Goal: Task Accomplishment & Management: Manage account settings

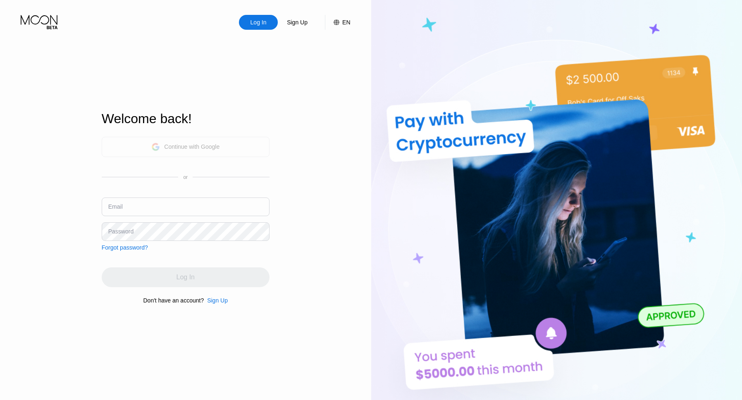
click at [193, 141] on div "Continue with Google" at bounding box center [185, 147] width 68 height 13
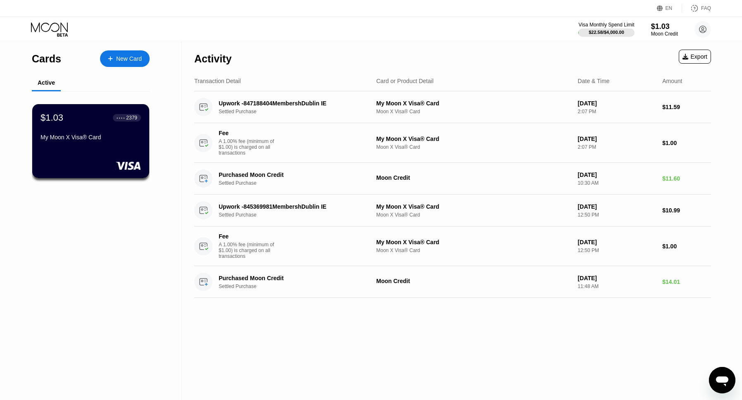
click at [112, 133] on div "$1.03 ● ● ● ● 2379 My Moon X Visa® Card" at bounding box center [91, 127] width 100 height 31
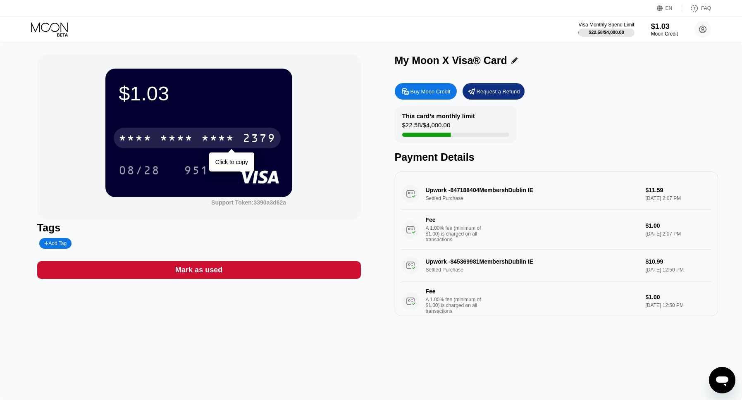
click at [214, 141] on div "* * * *" at bounding box center [217, 139] width 33 height 13
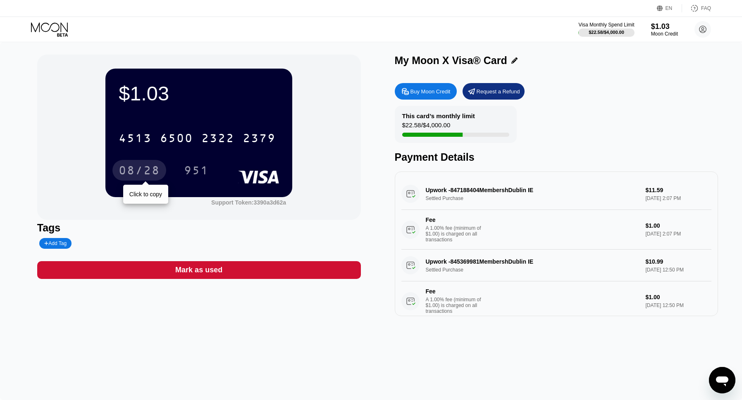
click at [141, 168] on div "08/28" at bounding box center [139, 171] width 41 height 13
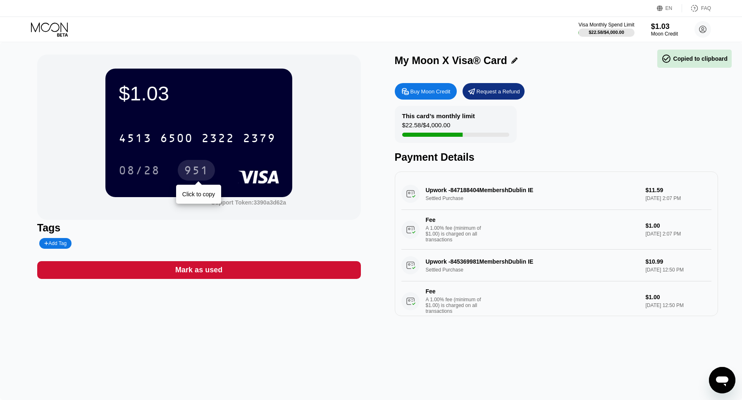
click at [210, 164] on div "951" at bounding box center [196, 170] width 37 height 21
click at [412, 61] on div "My Moon X Visa® Card" at bounding box center [451, 61] width 112 height 12
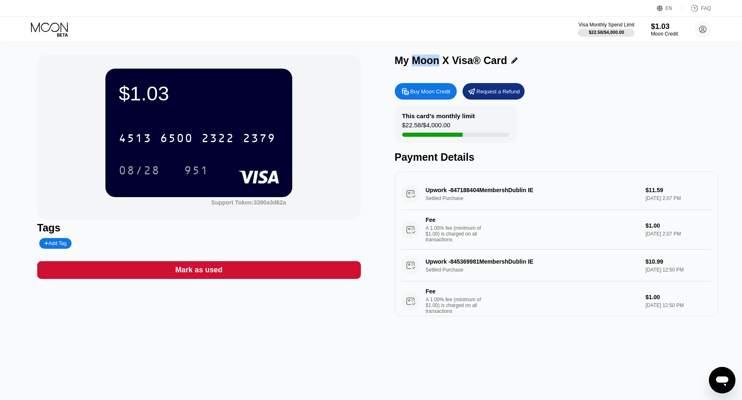
click at [412, 61] on div "My Moon X Visa® Card" at bounding box center [451, 61] width 112 height 12
click at [514, 61] on icon at bounding box center [514, 60] width 6 height 6
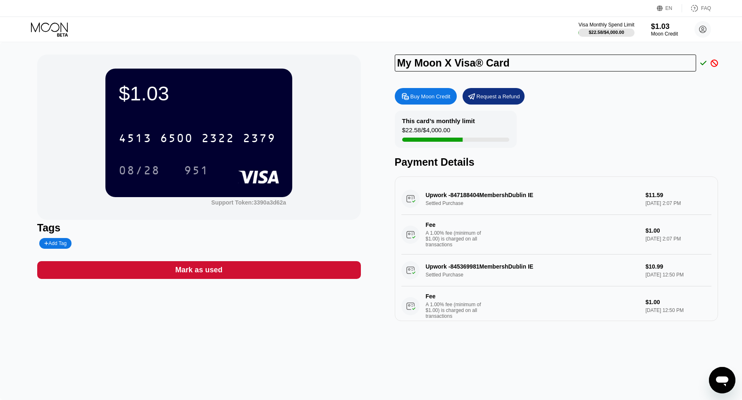
drag, startPoint x: 517, startPoint y: 61, endPoint x: 317, endPoint y: 47, distance: 200.6
click at [395, 55] on input "My Moon X Visa® Card" at bounding box center [545, 63] width 301 height 17
click at [702, 66] on icon at bounding box center [703, 63] width 7 height 7
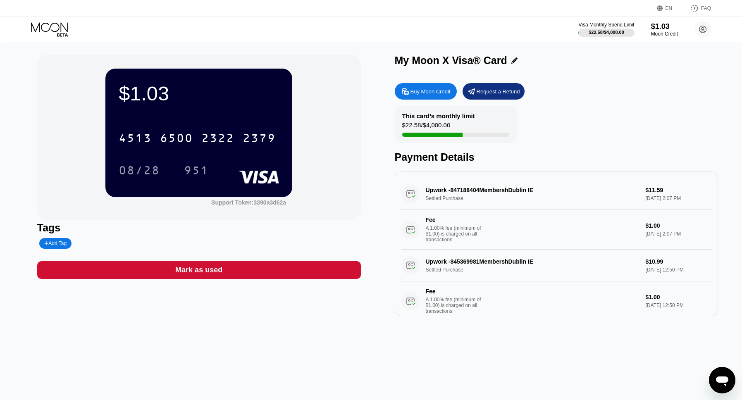
click at [449, 114] on div "This card’s monthly limit" at bounding box center [438, 115] width 73 height 7
click at [572, 127] on div "This card’s monthly limit $22.58 / $4,000.00 Payment Details" at bounding box center [557, 134] width 324 height 57
click at [448, 183] on div "Upwork -847188404MembershDublin IE Settled Purchase $11.59 [DATE] 2:07 PM Fee A…" at bounding box center [556, 214] width 310 height 72
click at [447, 184] on div "Upwork -847188404MembershDublin IE Settled Purchase $11.59 [DATE] 2:07 PM Fee A…" at bounding box center [556, 214] width 310 height 72
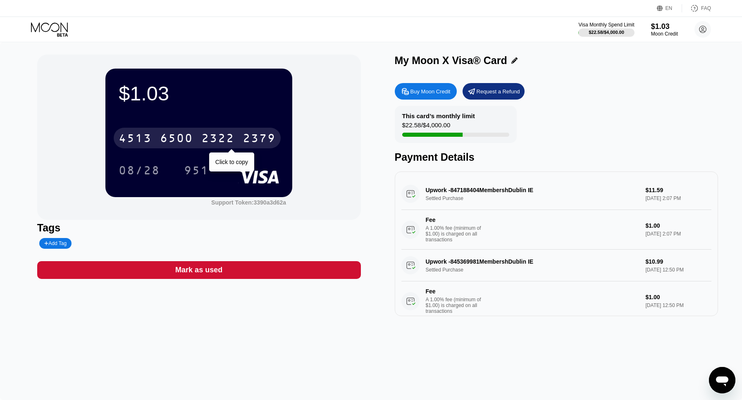
click at [179, 128] on div "[CREDIT_CARD_NUMBER]" at bounding box center [197, 138] width 167 height 21
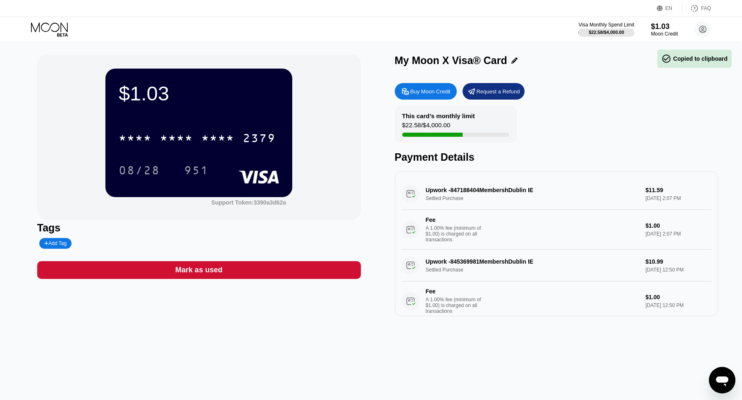
click at [215, 82] on div "$1.03" at bounding box center [199, 93] width 160 height 23
click at [139, 88] on div "$1.03" at bounding box center [199, 93] width 160 height 23
click at [270, 204] on div "Support Token: 3390a3d62a" at bounding box center [248, 202] width 75 height 7
click at [699, 33] on circle at bounding box center [703, 29] width 17 height 17
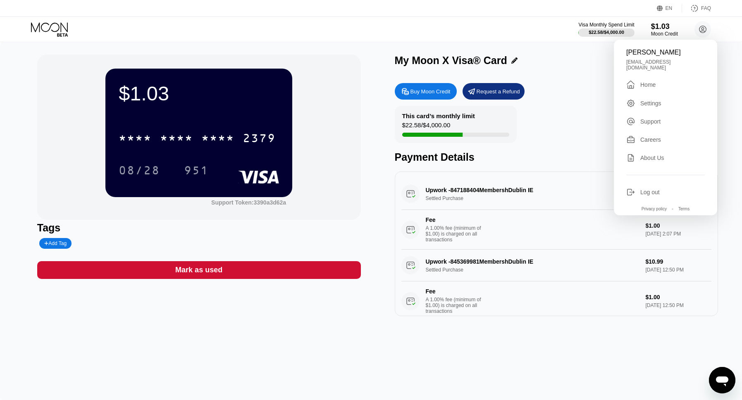
click at [575, 115] on div "This card’s monthly limit $22.58 / $4,000.00 Payment Details" at bounding box center [557, 134] width 324 height 57
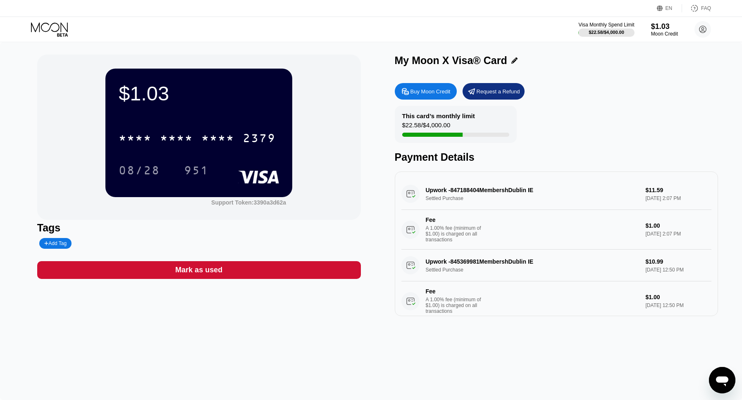
click at [701, 10] on div "FAQ" at bounding box center [696, 8] width 29 height 8
click at [445, 122] on div "$22.58 / $4,000.00" at bounding box center [426, 127] width 48 height 11
click at [473, 126] on div "This card’s monthly limit $22.58 / $4,000.00" at bounding box center [456, 124] width 122 height 37
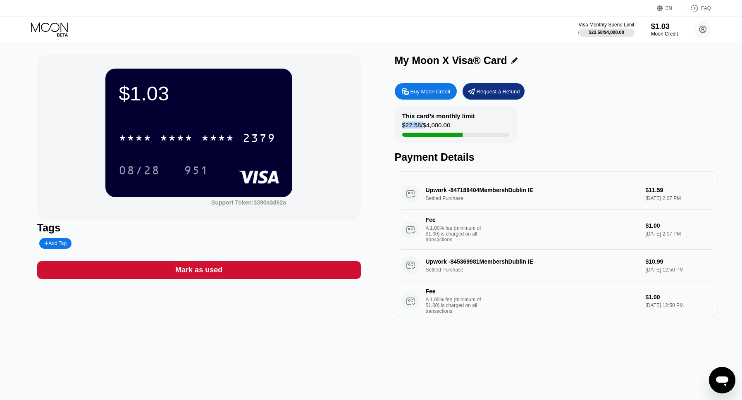
click at [400, 116] on div "This card’s monthly limit $22.58 / $4,000.00" at bounding box center [456, 124] width 122 height 37
click at [415, 124] on div "$22.58 / $4,000.00" at bounding box center [426, 127] width 48 height 11
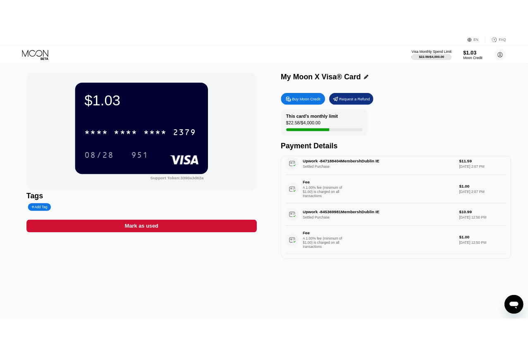
scroll to position [12, 0]
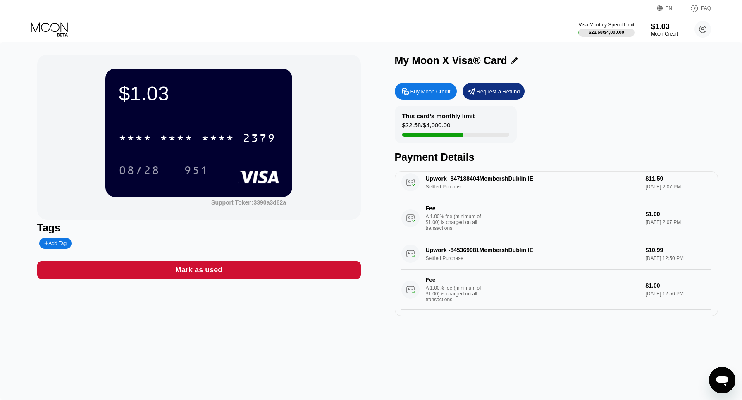
click at [179, 307] on div "$1.03 * * * * * * * * * * * * 2379 08/28 951 Support Token: 3390a3d62a Tags Add…" at bounding box center [199, 186] width 324 height 262
click at [162, 270] on div "Mark as used" at bounding box center [199, 270] width 324 height 18
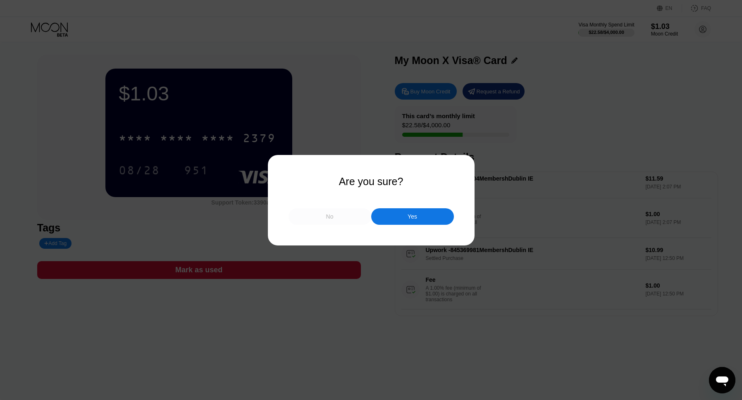
click at [341, 217] on div "No" at bounding box center [330, 216] width 83 height 17
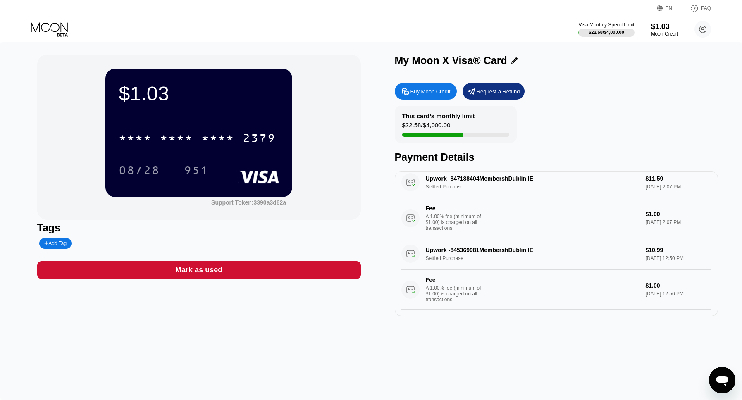
click at [165, 240] on div "Add Tag" at bounding box center [130, 243] width 187 height 11
